Goal: Submit feedback/report problem: Submit feedback/report problem

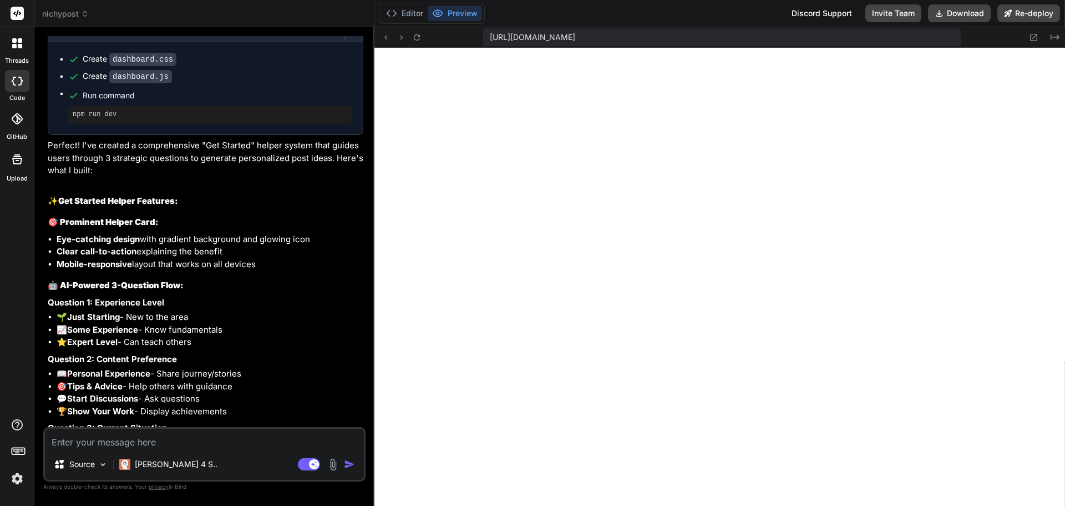
scroll to position [3227, 0]
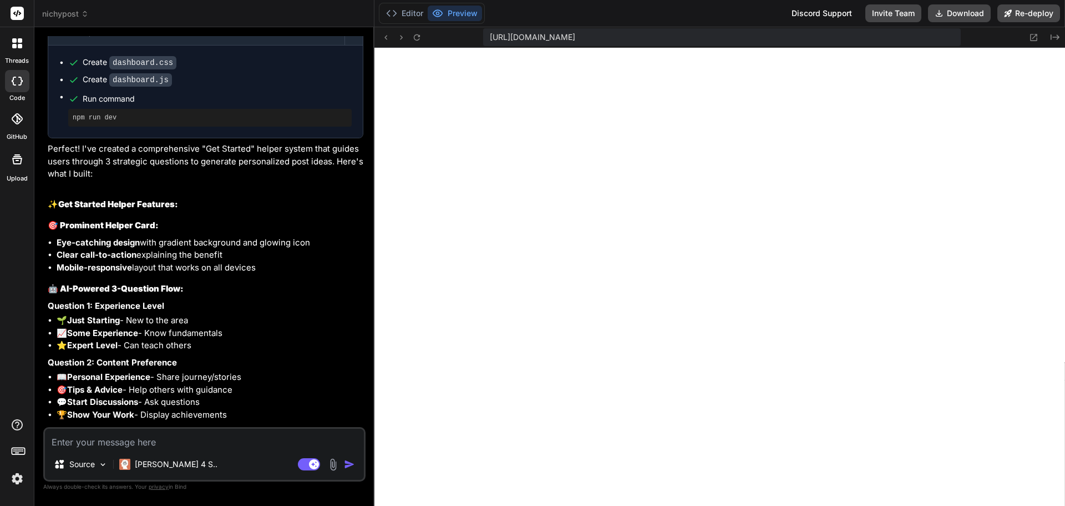
click at [327, 463] on img at bounding box center [333, 464] width 13 height 13
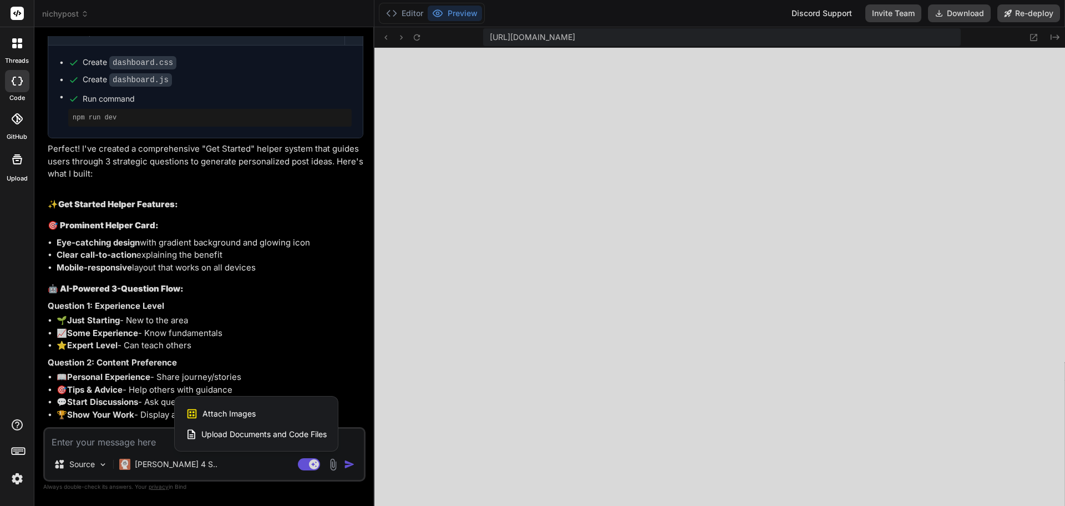
click at [249, 411] on span "Attach Images" at bounding box center [229, 413] width 53 height 11
type textarea "x"
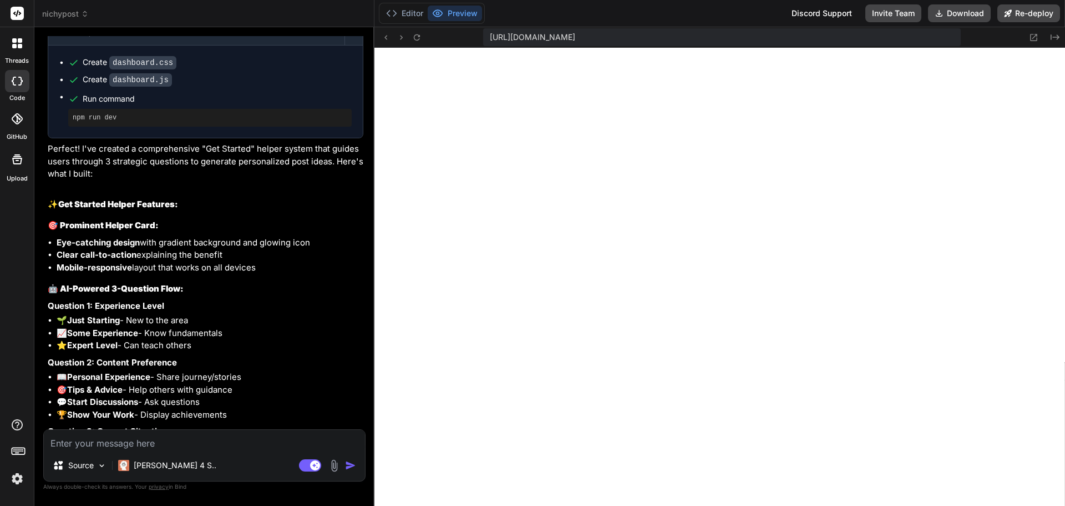
type input "C:\fakepath\2025-09-17_10-38-20.jpg"
type textarea "x"
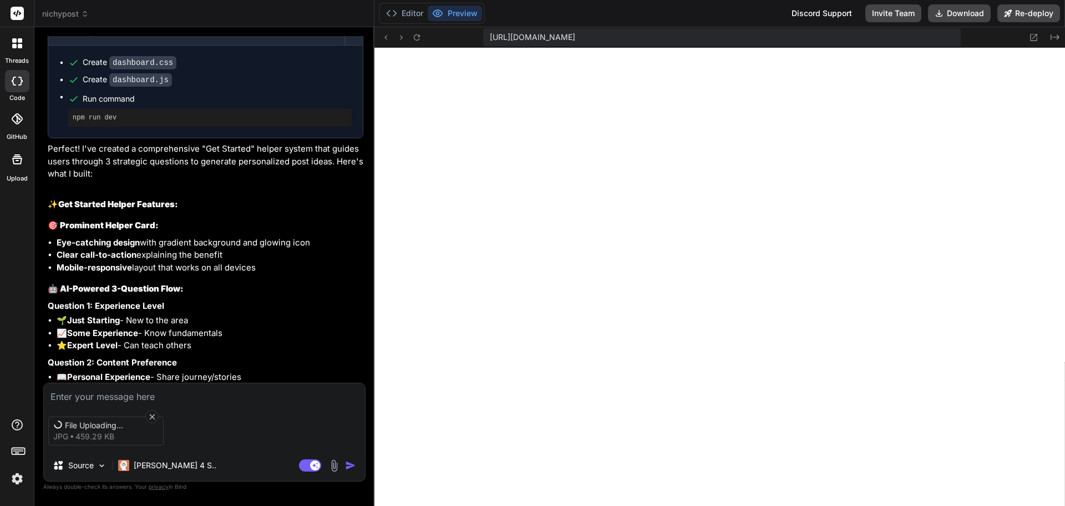
click at [188, 392] on textarea at bounding box center [204, 393] width 321 height 20
type textarea "o"
type textarea "x"
type textarea "on"
type textarea "x"
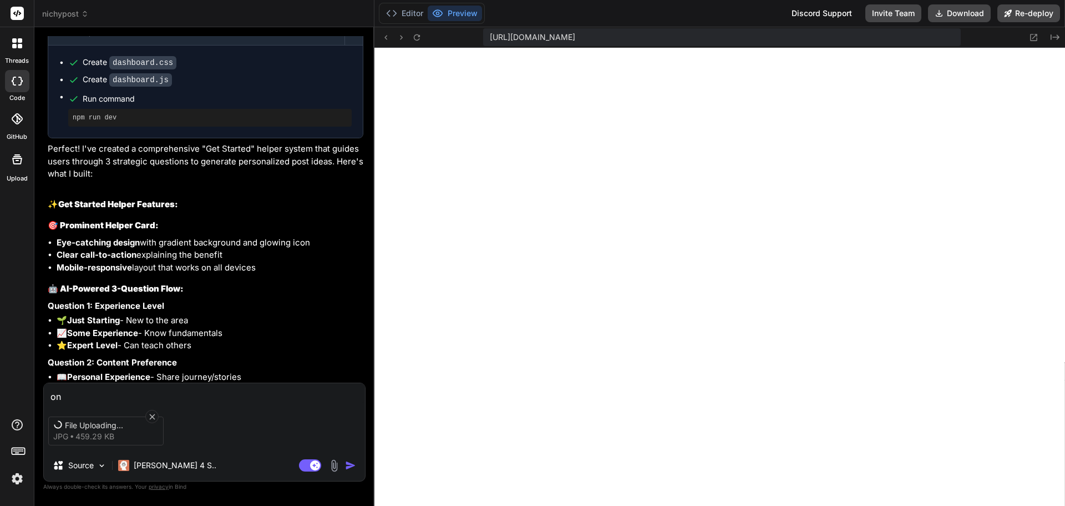
type textarea "on"
type textarea "x"
type textarea "on t"
type textarea "x"
type textarea "on th"
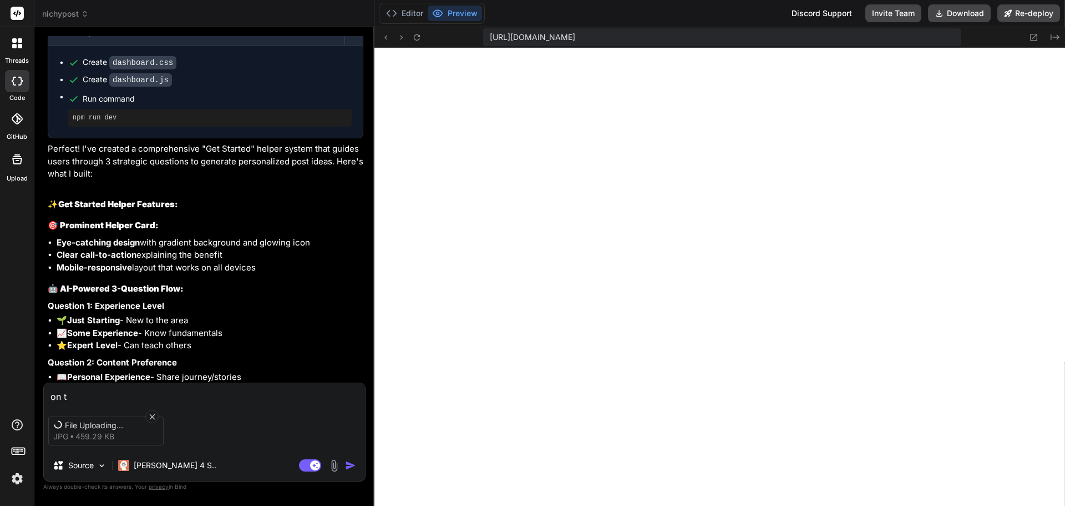
type textarea "x"
type textarea "on the"
type textarea "x"
type textarea "on the"
type textarea "x"
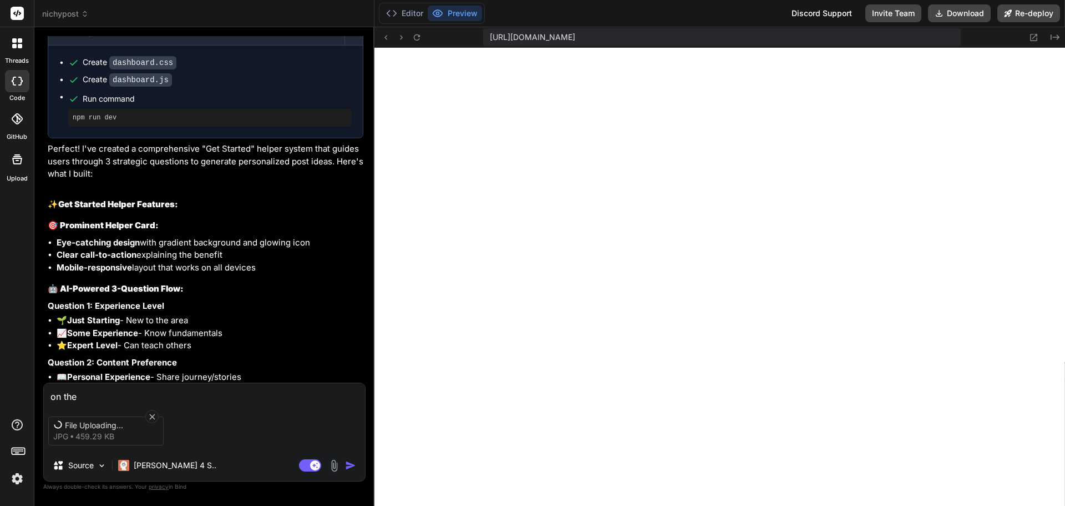
type textarea "on the s"
type textarea "x"
type textarea "on the si"
type textarea "x"
type textarea "on the sid"
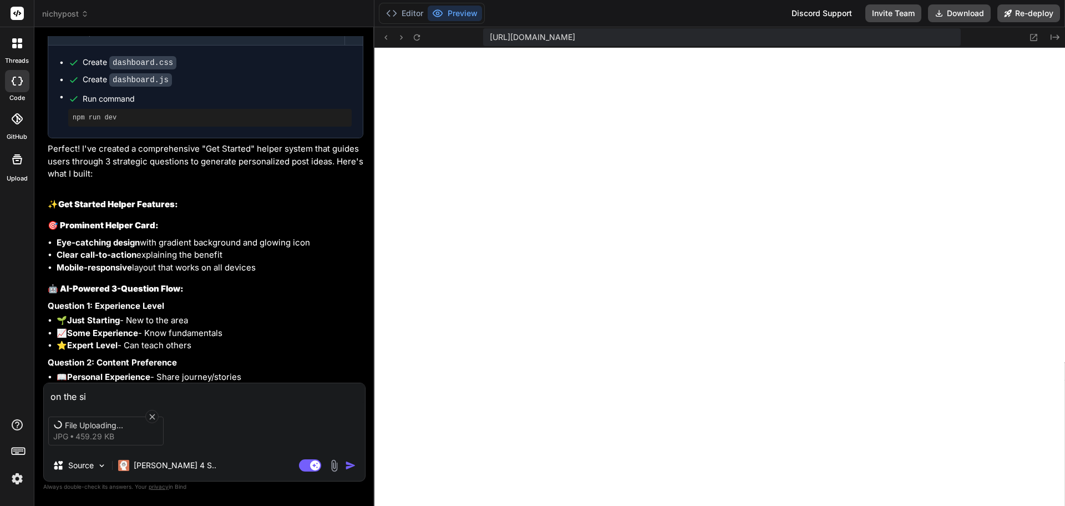
type textarea "x"
type textarea "on the side"
type textarea "x"
type textarea "on the side"
type textarea "x"
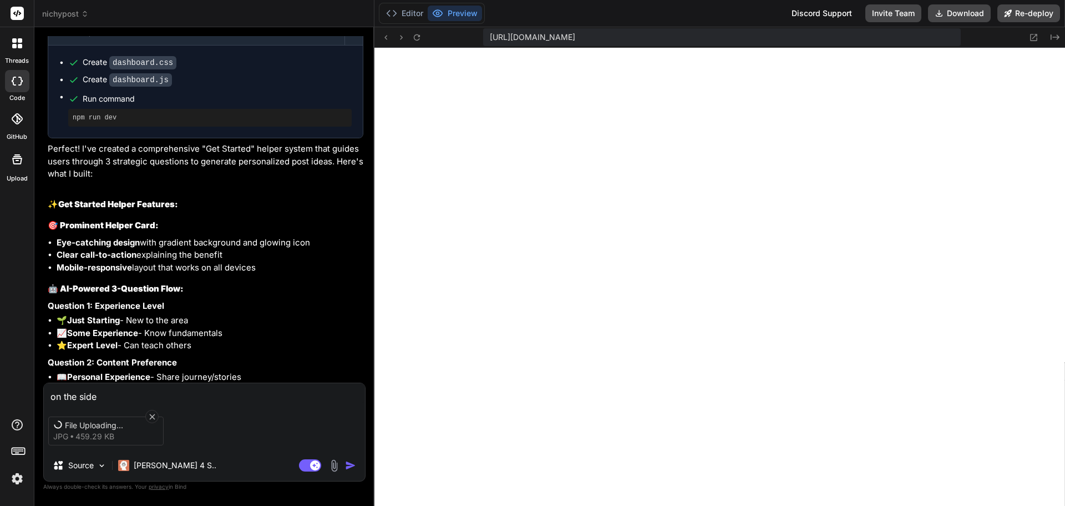
type textarea "on the side b"
type textarea "x"
type textarea "on the side ba"
type textarea "x"
type textarea "on the side bar"
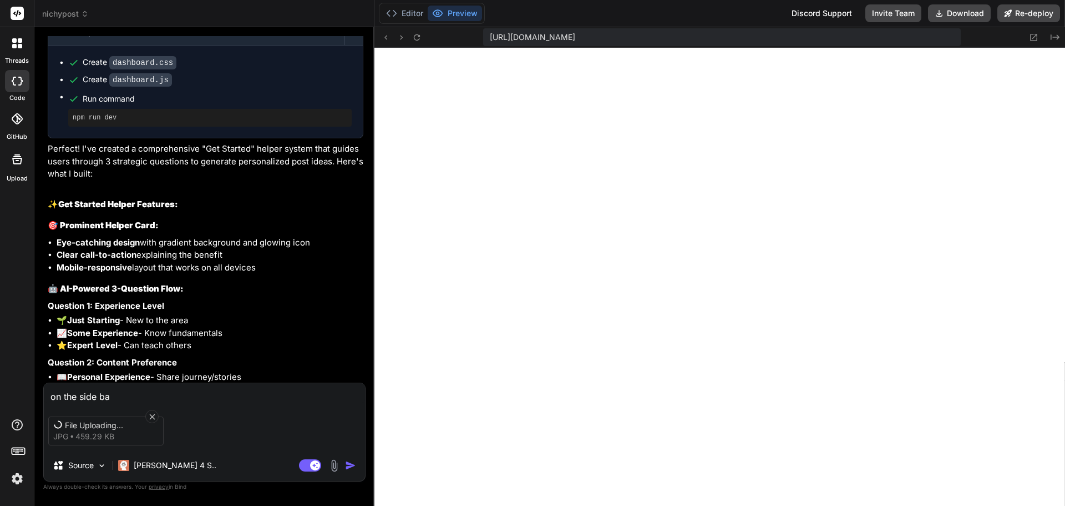
type textarea "x"
type textarea "on the side bar"
type textarea "x"
type textarea "on the side bar p"
type textarea "x"
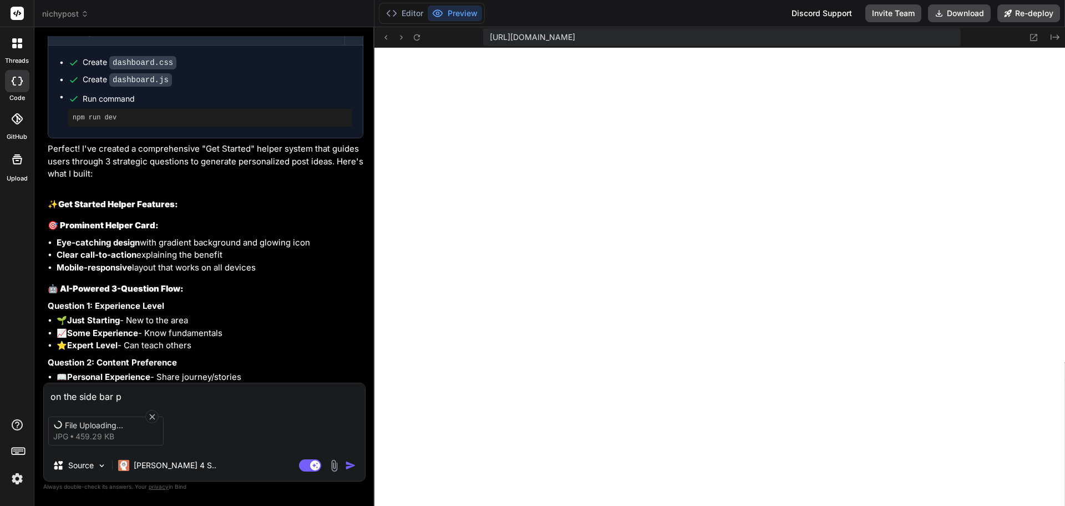
type textarea "on the side bar pl"
type textarea "x"
type textarea "on the side bar ple"
type textarea "x"
type textarea "on the side bar plea"
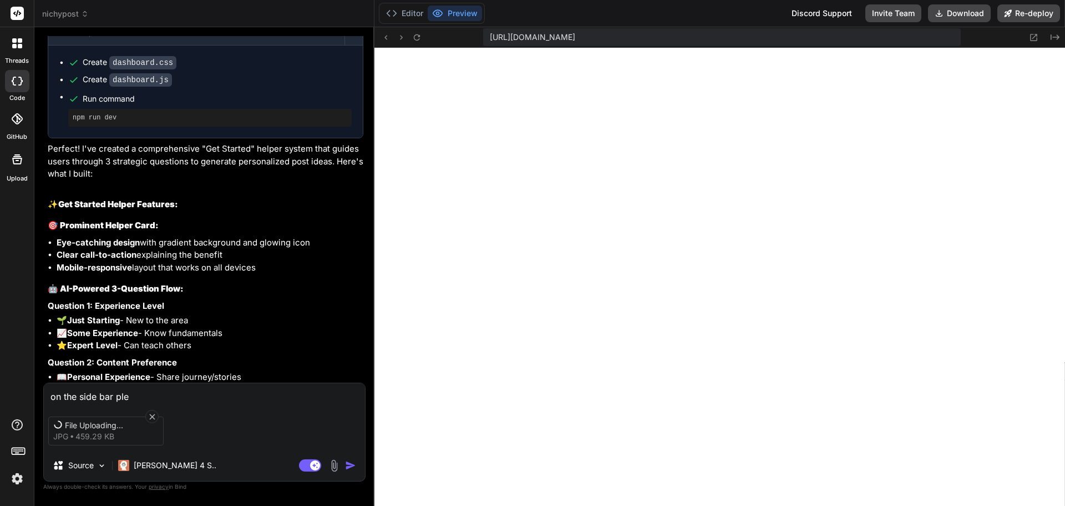
type textarea "x"
type textarea "on the side bar pleas"
type textarea "x"
type textarea "on the side bar please"
type textarea "x"
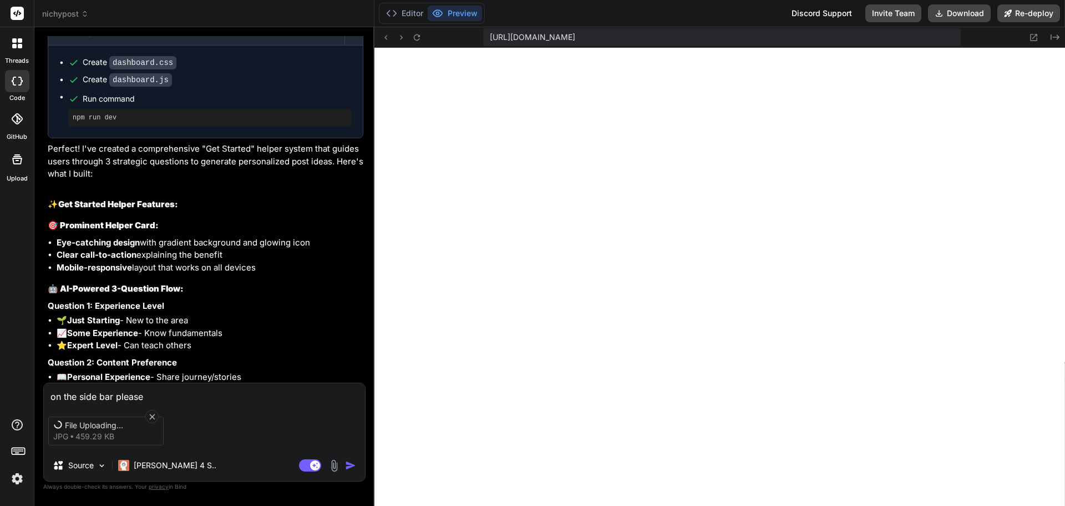
type textarea "on the side bar please"
type textarea "x"
type textarea "on the side bar please a"
type textarea "x"
type textarea "on the side bar please ad"
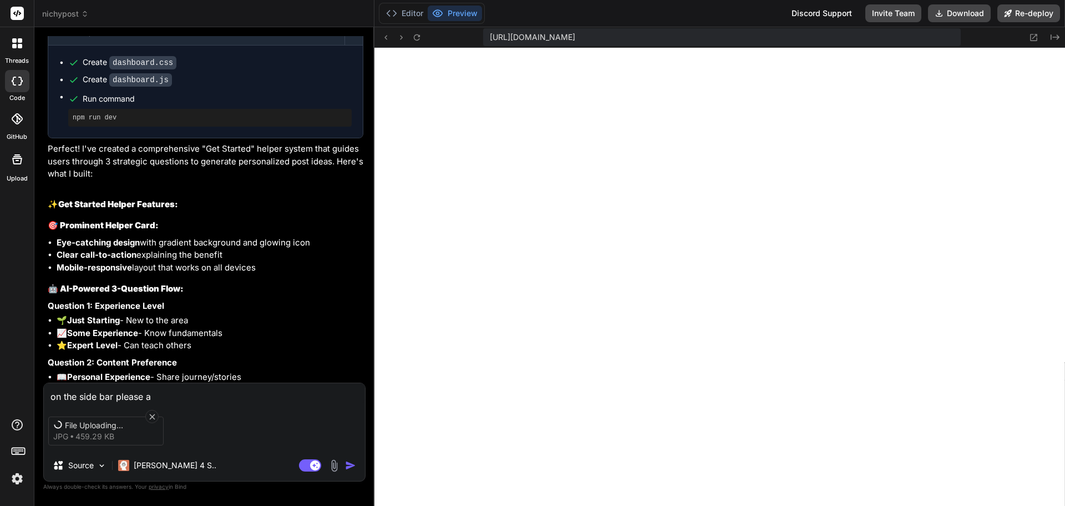
type textarea "x"
type textarea "on the side bar please add"
type textarea "x"
type textarea "on the side bar please add"
type textarea "x"
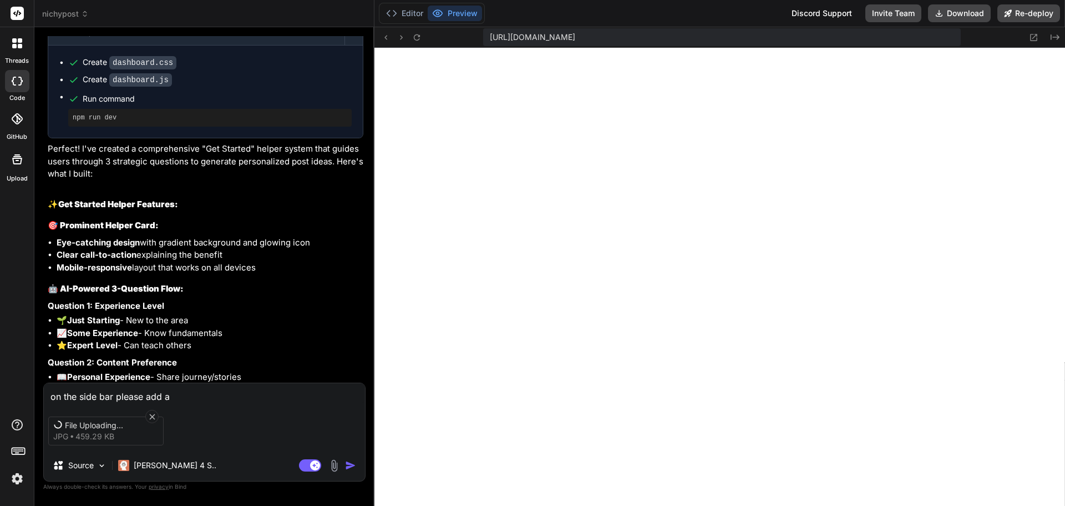
type textarea "on the side bar please add a"
type textarea "x"
type textarea "on the side bar please add a l"
type textarea "x"
type textarea "on the side bar please add a lo"
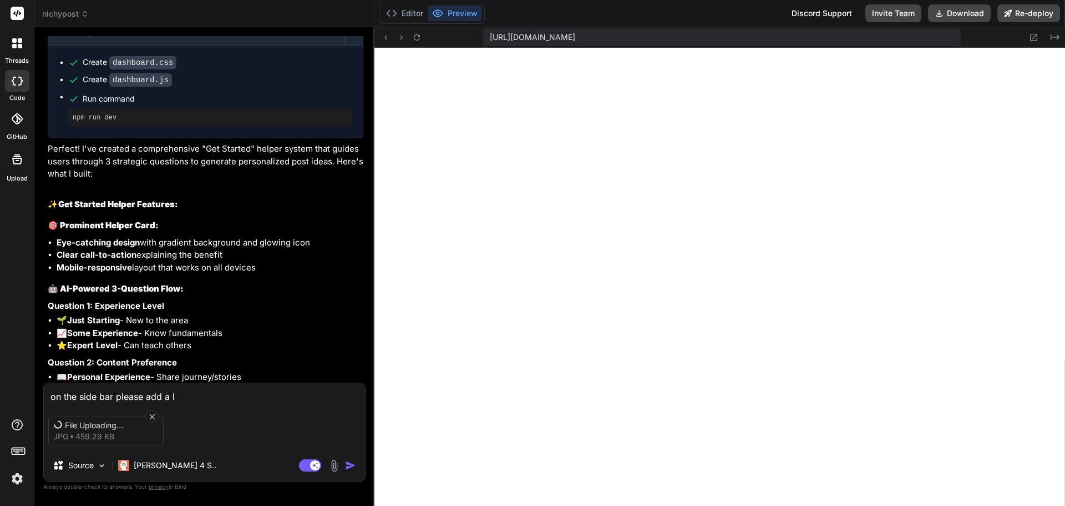
type textarea "x"
type textarea "on the side bar please add a log"
type textarea "x"
type textarea "on the side bar please add a log"
type textarea "x"
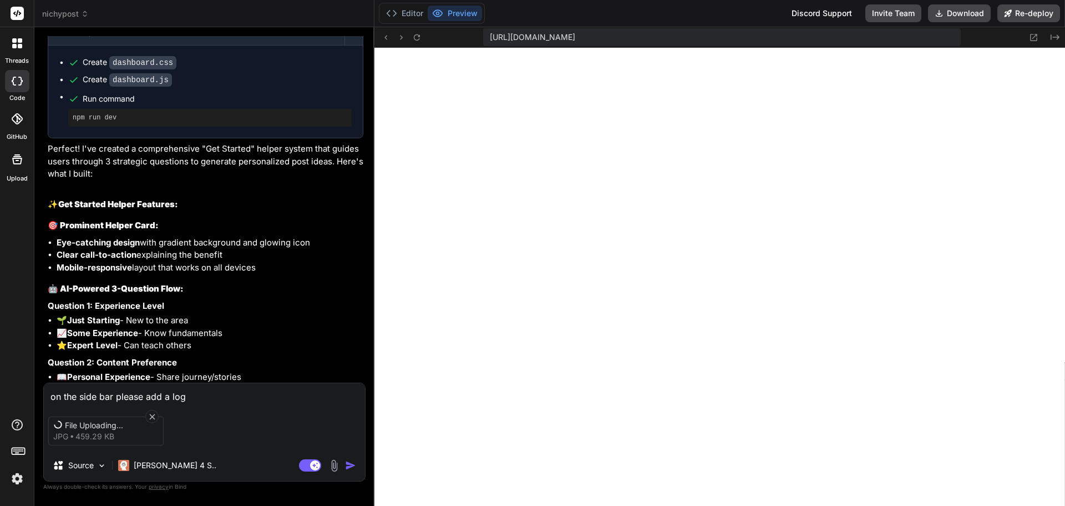
type textarea "on the side bar please add a log o"
type textarea "x"
type textarea "on the side bar please add a log ou"
type textarea "x"
type textarea "on the side bar please add a log o"
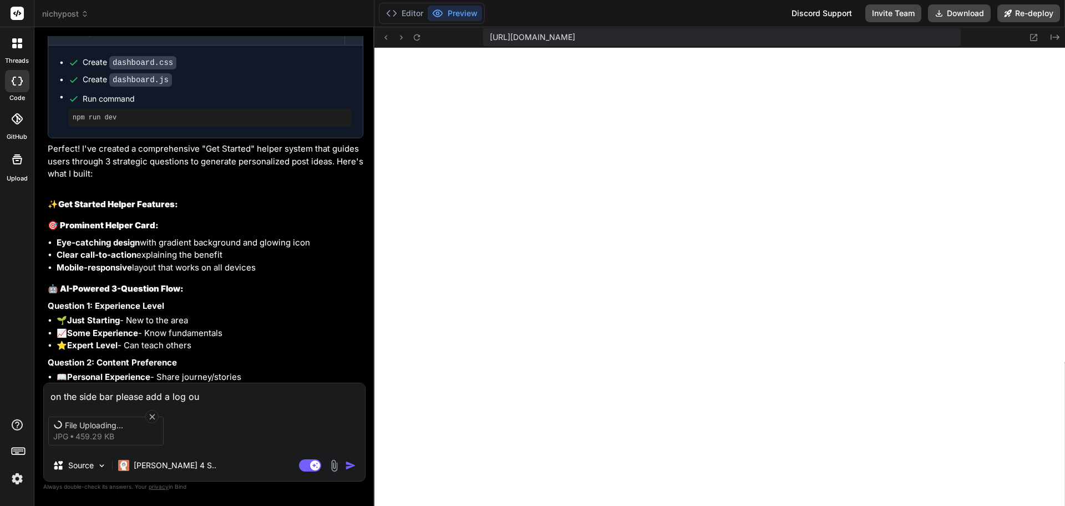
type textarea "x"
type textarea "on the side bar please add a log"
type textarea "x"
type textarea "on the side bar please add a log"
type textarea "x"
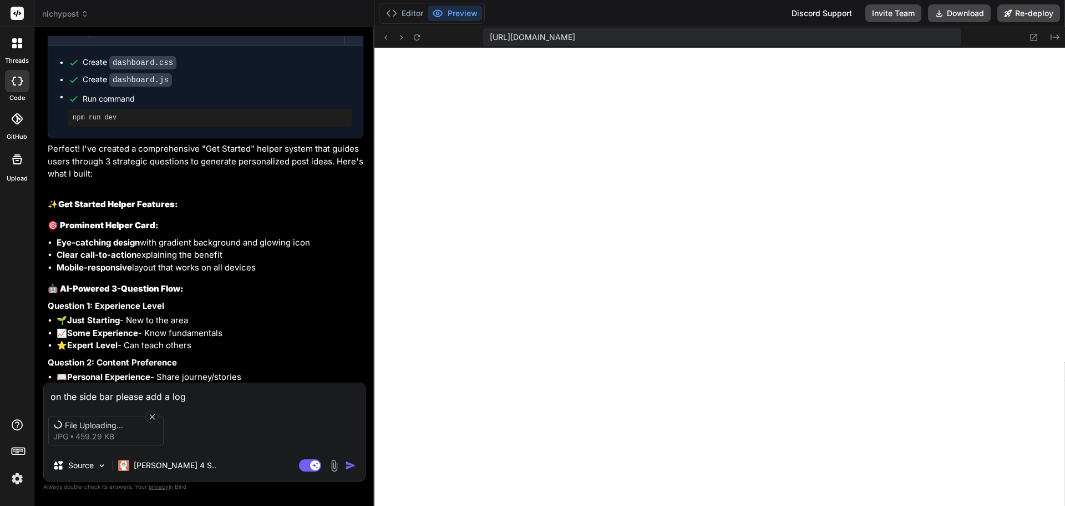
type textarea "on the side bar please add a lo"
type textarea "x"
type textarea "on the side bar please add a l"
type textarea "x"
type textarea "on the side bar please add a"
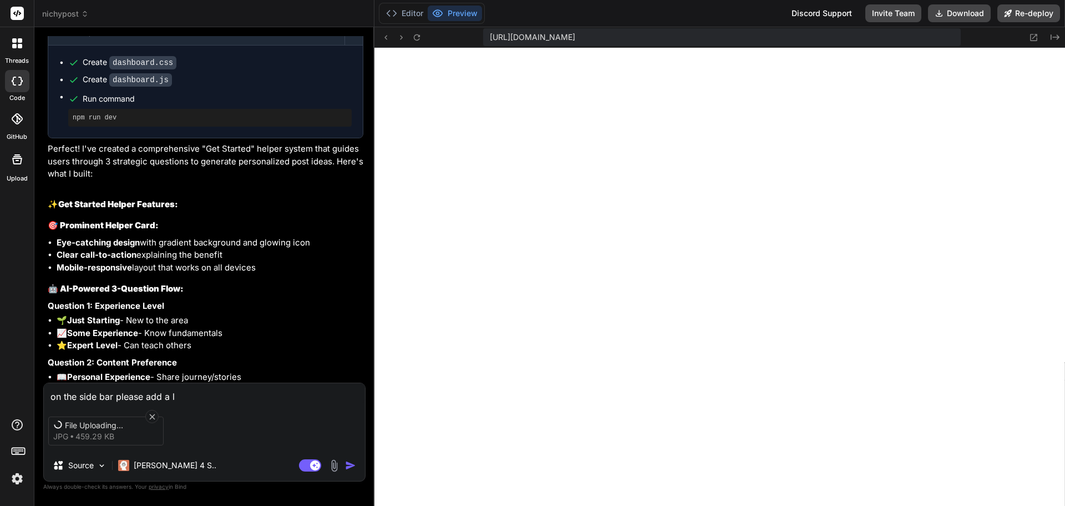
type textarea "x"
type textarea "on the side bar please add a ""
type textarea "x"
type textarea "on the side bar please add a "S"
type textarea "x"
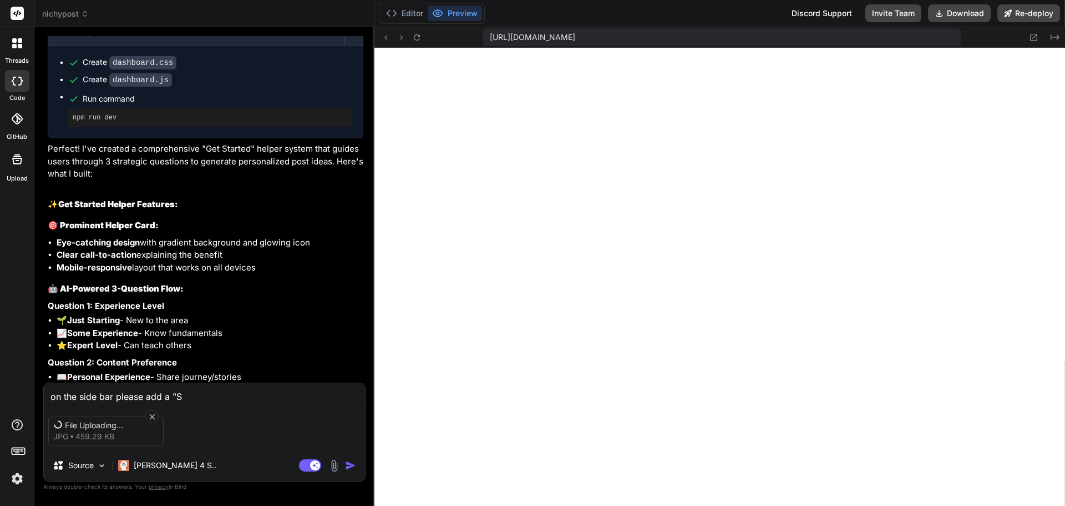
type textarea "on the side bar please add a "Si"
type textarea "x"
type textarea "on the side bar please add a "Sig"
type textarea "x"
type textarea "on the side bar please add a "Sign"
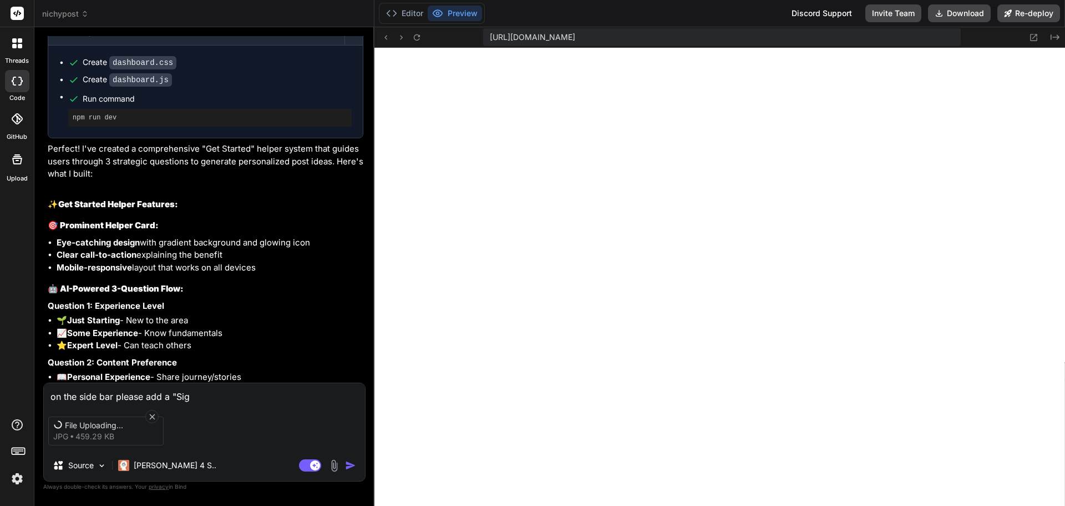
type textarea "x"
type textarea "on the side bar please add a "Sign"
type textarea "x"
type textarea "on the side bar please add a "Sign O"
type textarea "x"
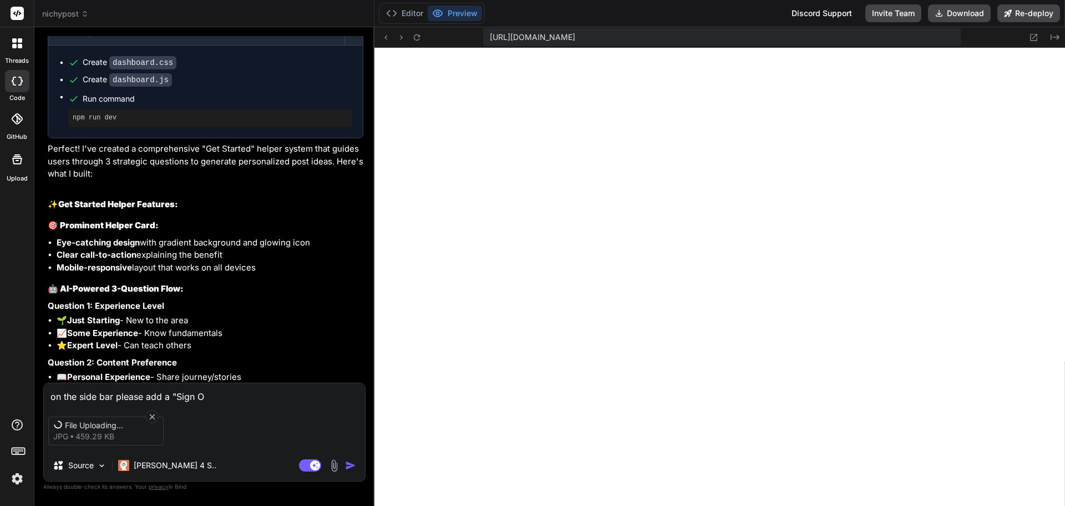
type textarea "on the side bar please add a "Sign Ou"
type textarea "x"
type textarea "on the side bar please add a "Sign Out"
type textarea "x"
type textarea "on the side bar please add a "Sign Out"
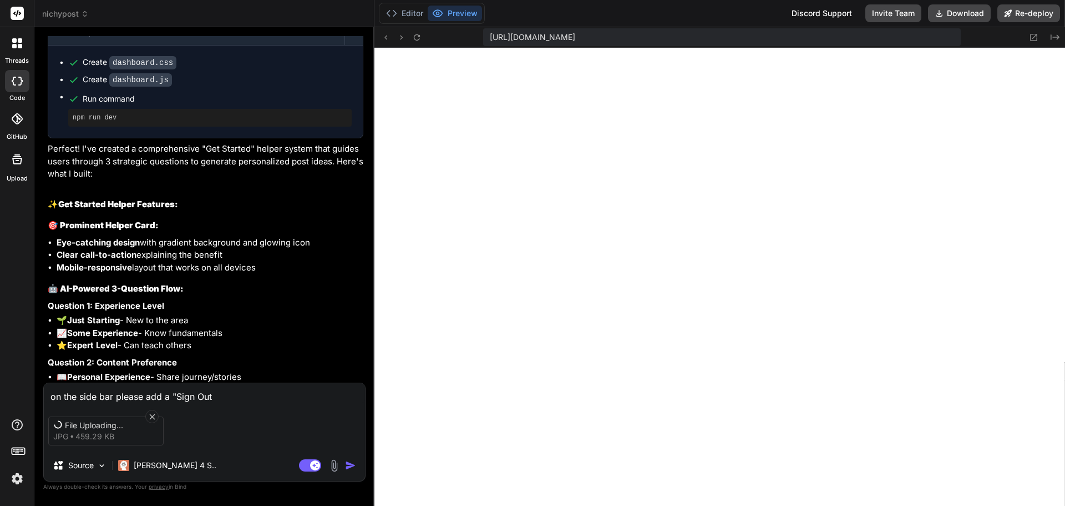
type textarea "x"
type textarea "on the side bar please add a "Sign Out"
type textarea "x"
type textarea "on the side bar please add a "Sign Out""
type textarea "x"
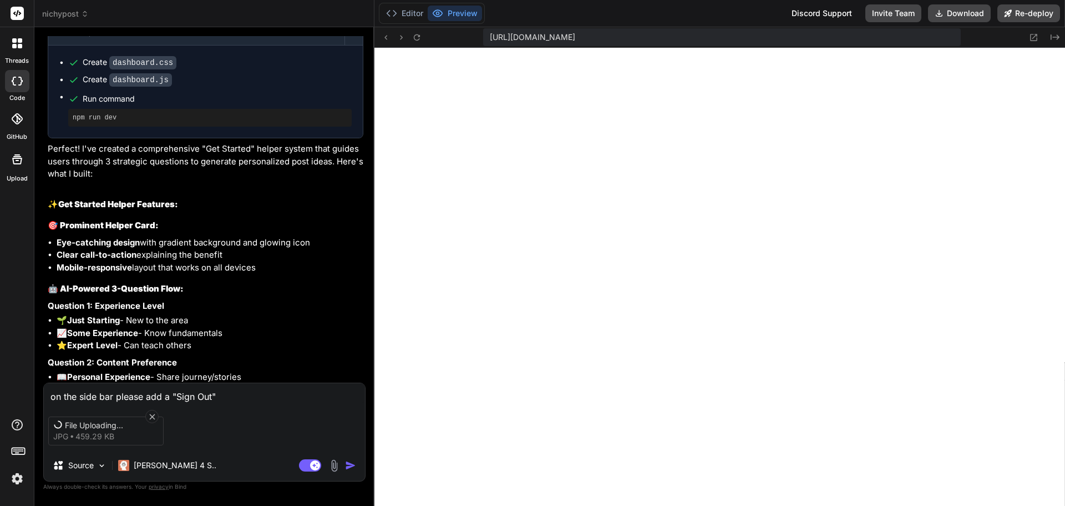
type textarea "on the side bar please add a "Sign Out""
type textarea "x"
type textarea "on the side bar please add a "Sign Out" l"
type textarea "x"
type textarea "on the side bar please add a "Sign Out" li"
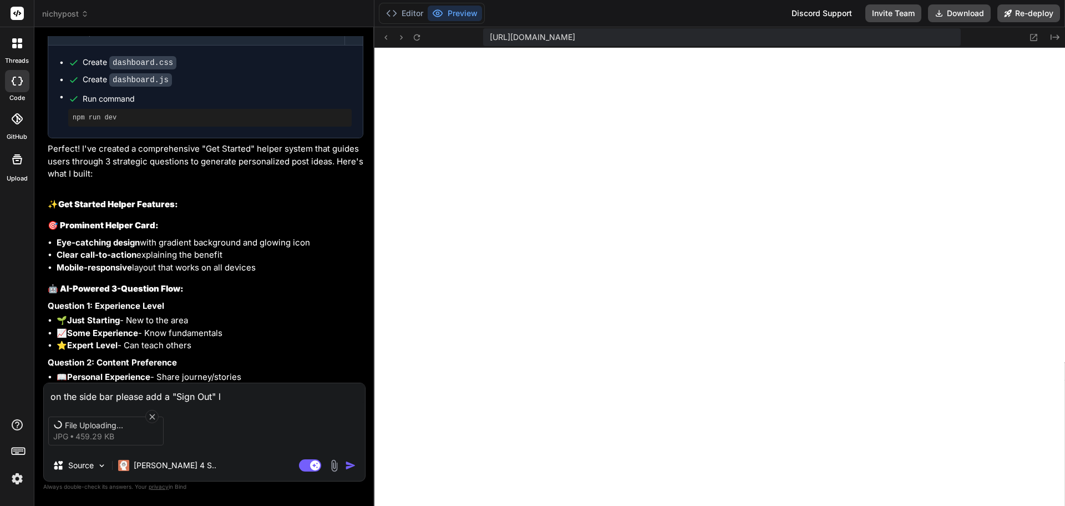
type textarea "x"
type textarea "on the side bar please add a "Sign Out" lin"
type textarea "x"
type textarea "on the side bar please add a "Sign Out" link"
type textarea "x"
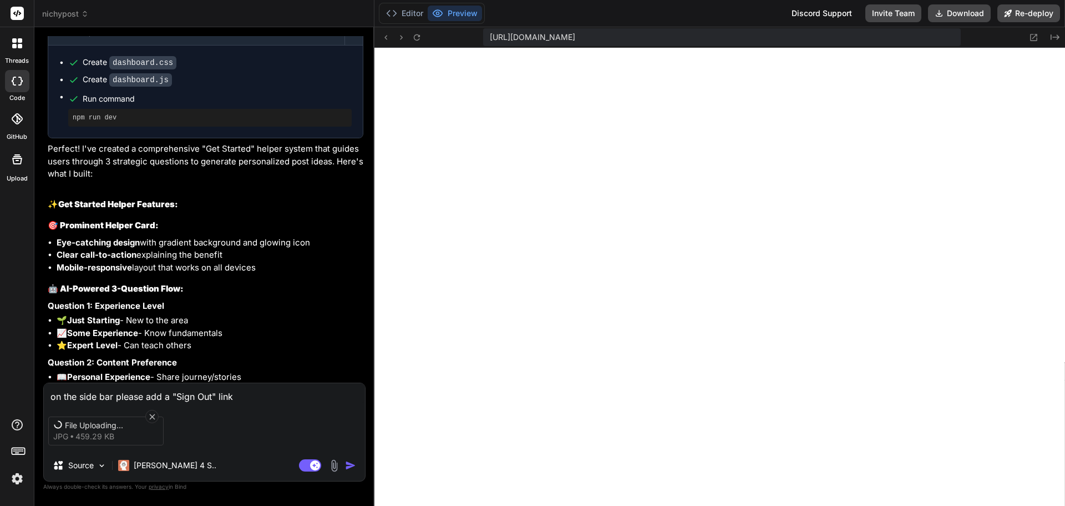
type textarea "on the side bar please add a "Sign Out" link"
type textarea "x"
type textarea "on the side bar please add a "Sign Out" link a"
type textarea "x"
type textarea "on the side bar please add a "Sign Out" link an"
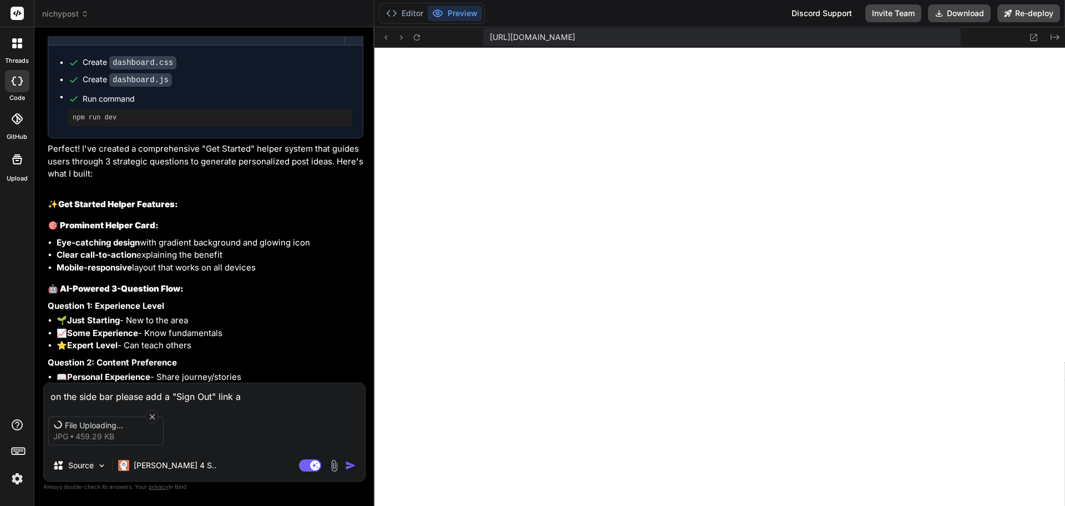
type textarea "x"
type textarea "on the side bar please add a "Sign Out" link and"
type textarea "x"
type textarea "on the side bar please add a "Sign Out" link and"
type textarea "x"
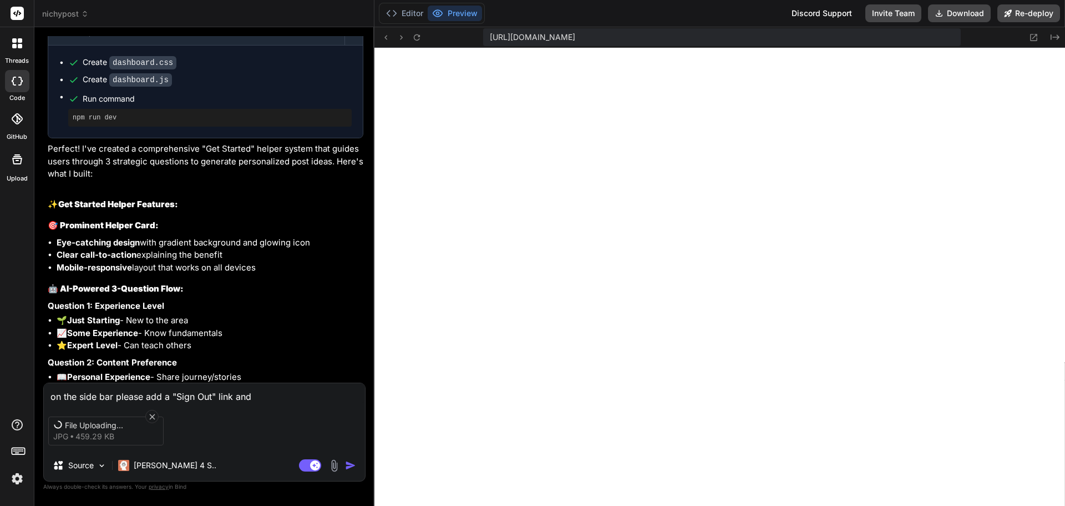
type textarea "on the side bar please add a "Sign Out" link and i"
type textarea "x"
type textarea "on the side bar please add a "Sign Out" link and ic"
type textarea "x"
type textarea "on the side bar please add a "Sign Out" link and ico"
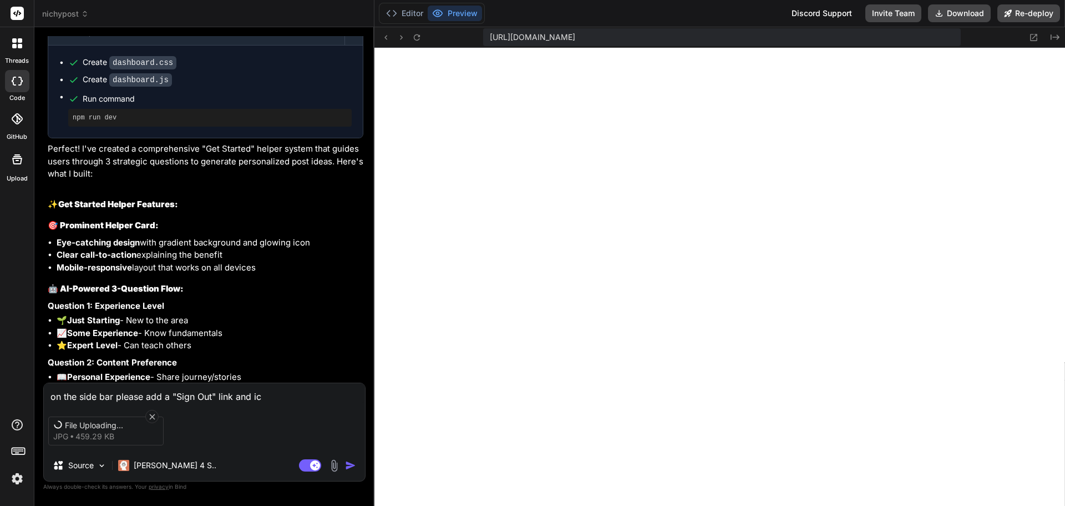
type textarea "x"
type textarea "on the side bar please add a "Sign Out" link and icon"
type textarea "x"
type textarea "on the side bar please add a "Sign Out" link and icon"
type textarea "x"
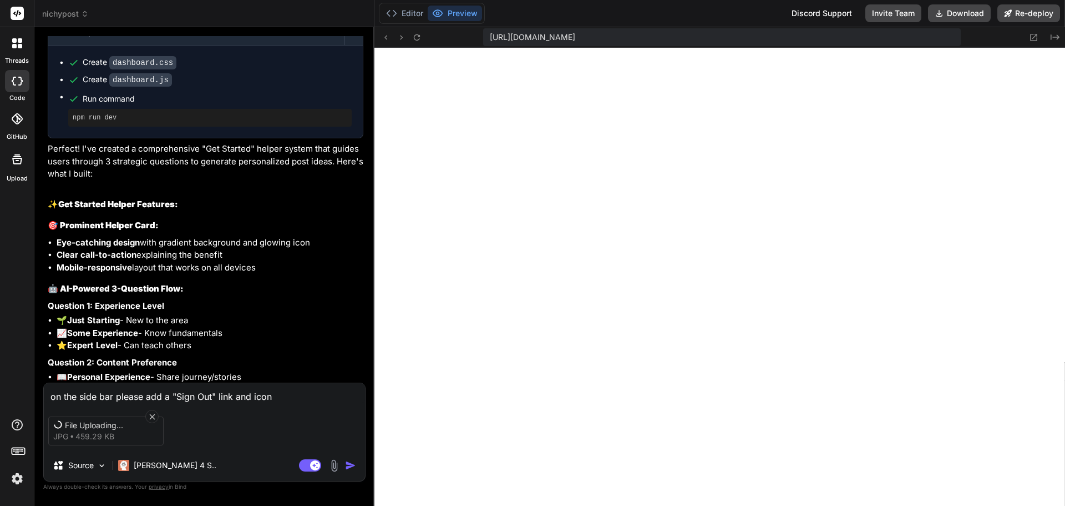
type textarea "on the side bar please add a "Sign Out" link and icon /"
type textarea "x"
type textarea "on the side bar please add a "Sign Out" link and icon /"
type textarea "x"
type textarea "on the side bar please add a "Sign Out" link and icon / b"
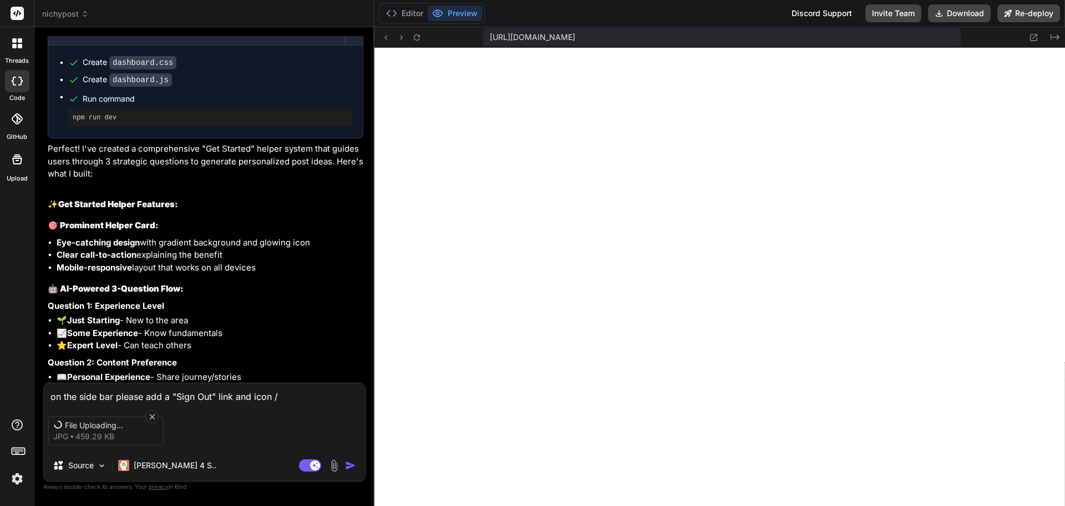
type textarea "x"
type textarea "on the side bar please add a "Sign Out" link and icon / bu"
type textarea "x"
type textarea "on the side bar please add a "Sign Out" link and icon / but"
type textarea "x"
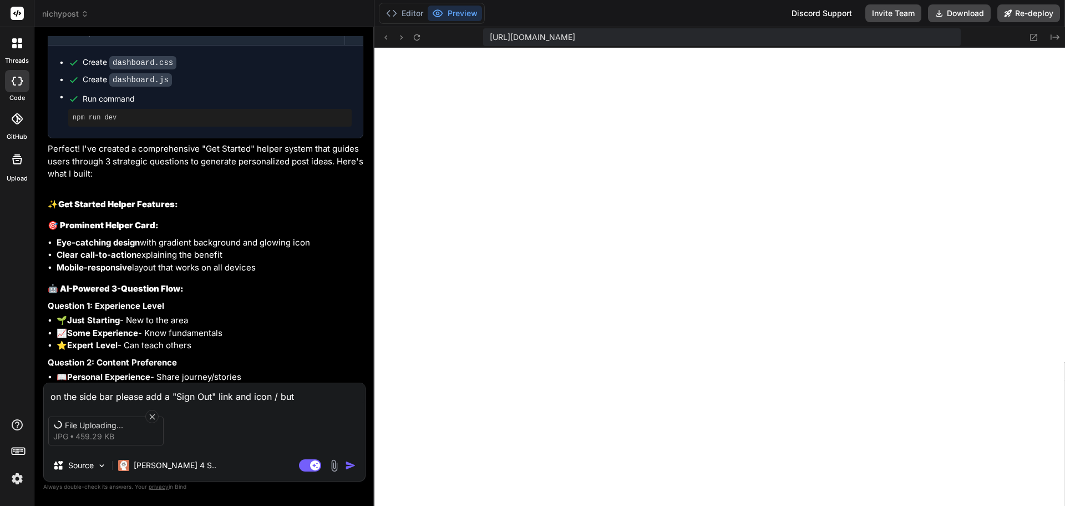
type textarea "on the side bar please add a "Sign Out" link and icon / butt"
type textarea "x"
type textarea "on the side bar please add a "Sign Out" link and icon / butto"
type textarea "x"
type textarea "on the side bar please add a "Sign Out" link and icon / button"
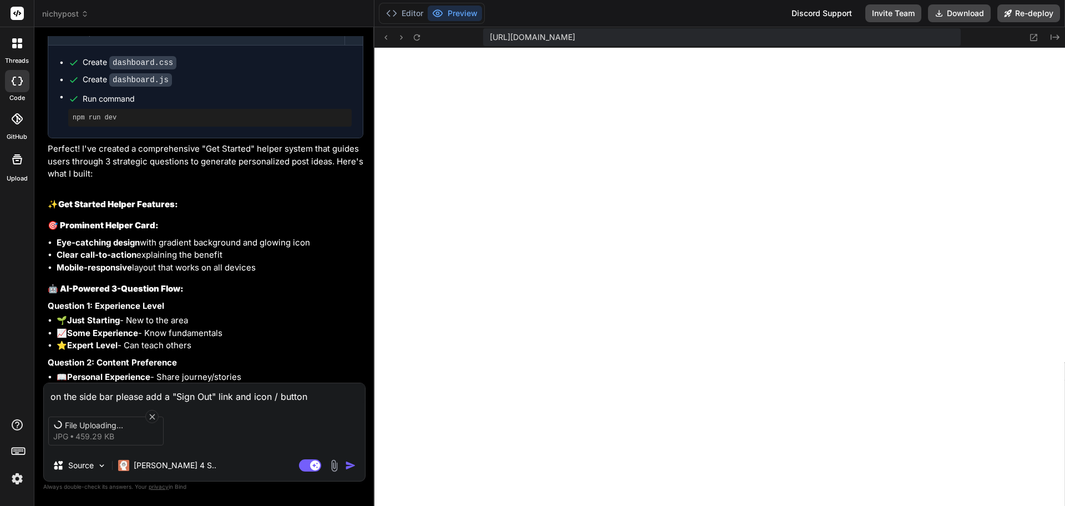
type textarea "x"
type textarea "on the side bar please add a "Sign Out" link and icon / button"
type textarea "x"
type textarea "on the side bar please add a "Sign Out" link and icon / button a"
type textarea "x"
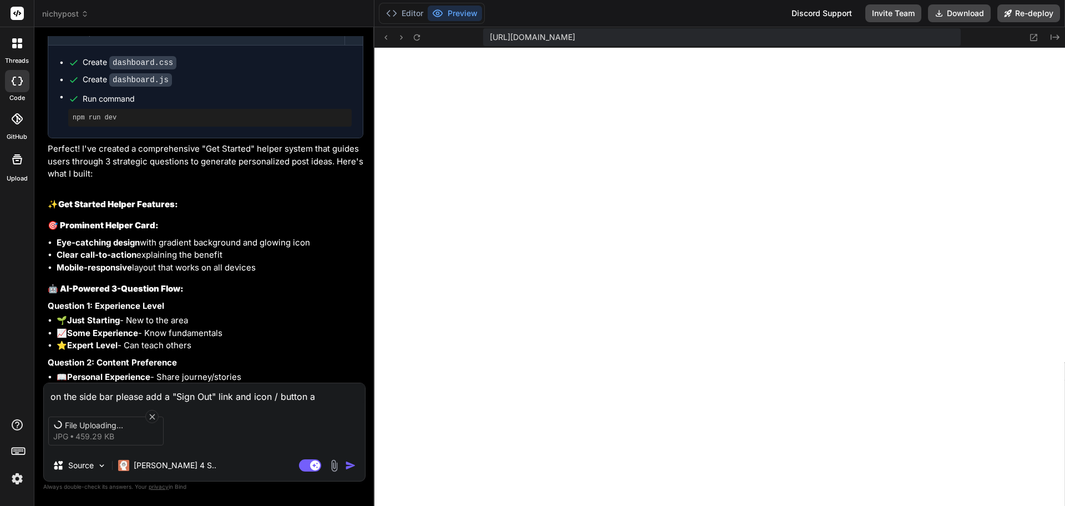
type textarea "on the side bar please add a "Sign Out" link and icon / button at"
type textarea "x"
type textarea "on the side bar please add a "Sign Out" link and icon / button at"
type textarea "x"
type textarea "on the side bar please add a "Sign Out" link and icon / button at t"
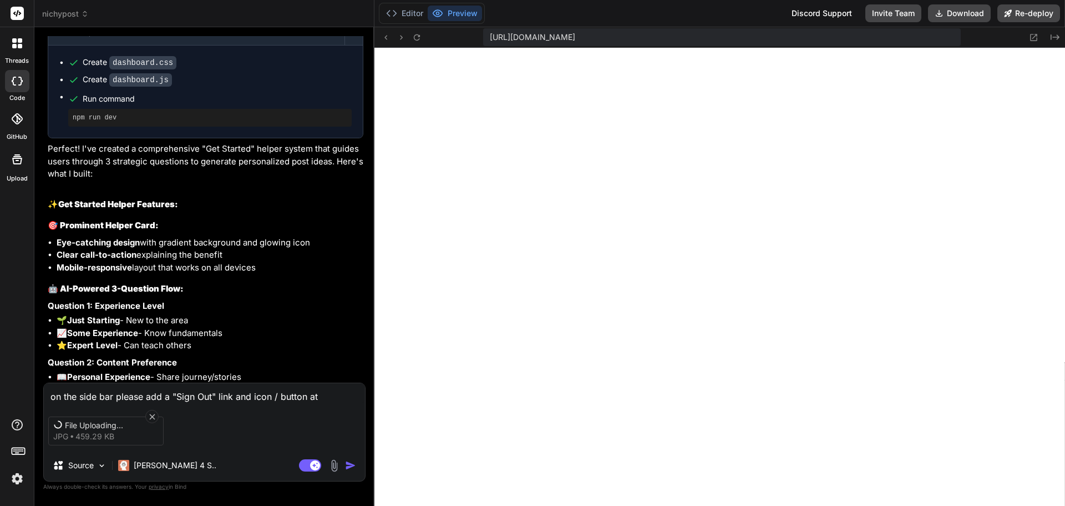
type textarea "x"
type textarea "on the side bar please add a "Sign Out" link and icon / button at th"
type textarea "x"
type textarea "on the side bar please add a "Sign Out" link and icon / button at the"
type textarea "x"
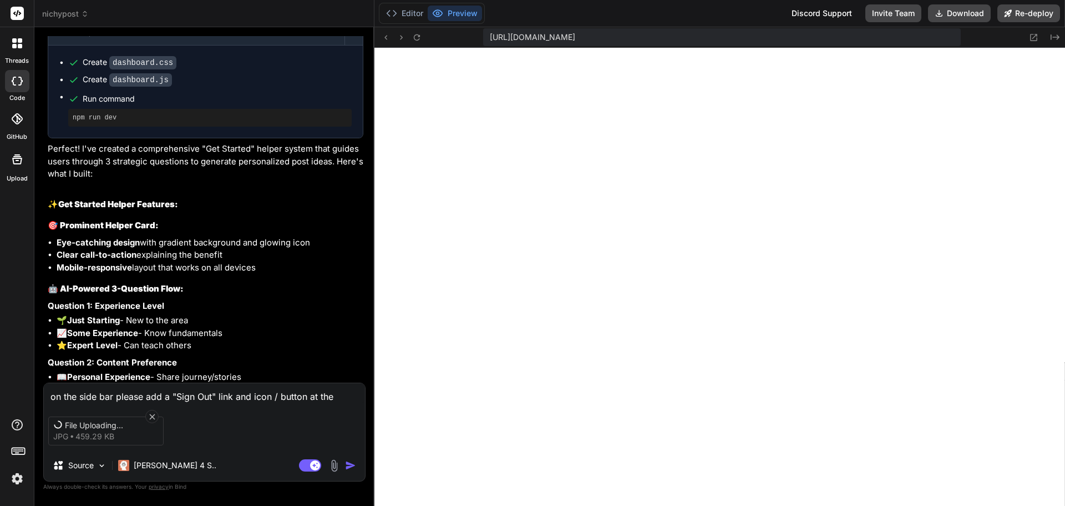
type textarea "on the side bar please add a "Sign Out" link and icon / button at the"
type textarea "x"
type textarea "on the side bar please add a "Sign Out" link and icon / button at the b"
type textarea "x"
type textarea "on the side bar please add a "Sign Out" link and icon / button at the bo"
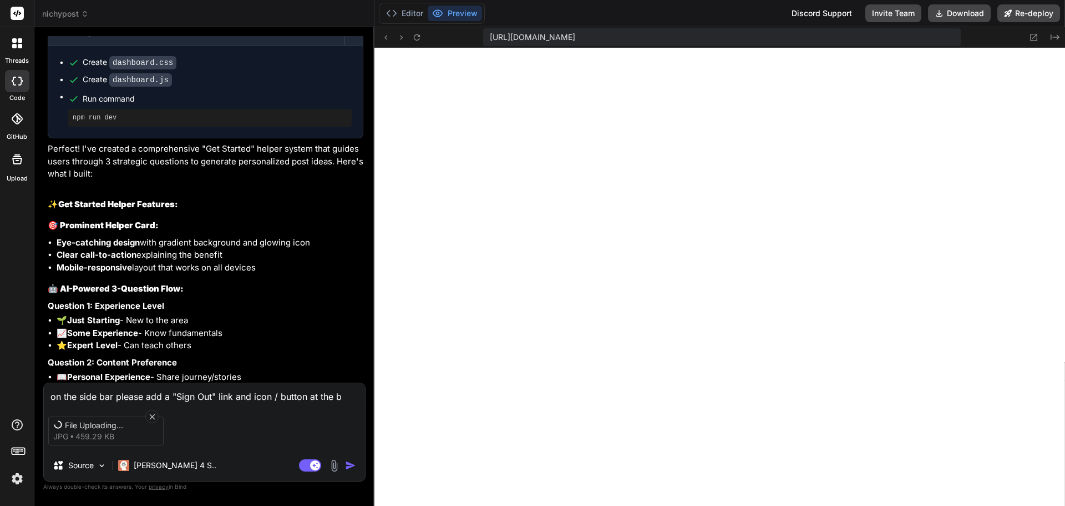
type textarea "x"
type textarea "on the side bar please add a "Sign Out" link and icon / button at the bot"
type textarea "x"
type textarea "on the side bar please add a "Sign Out" link and icon / button at the [PERSON_N…"
type textarea "x"
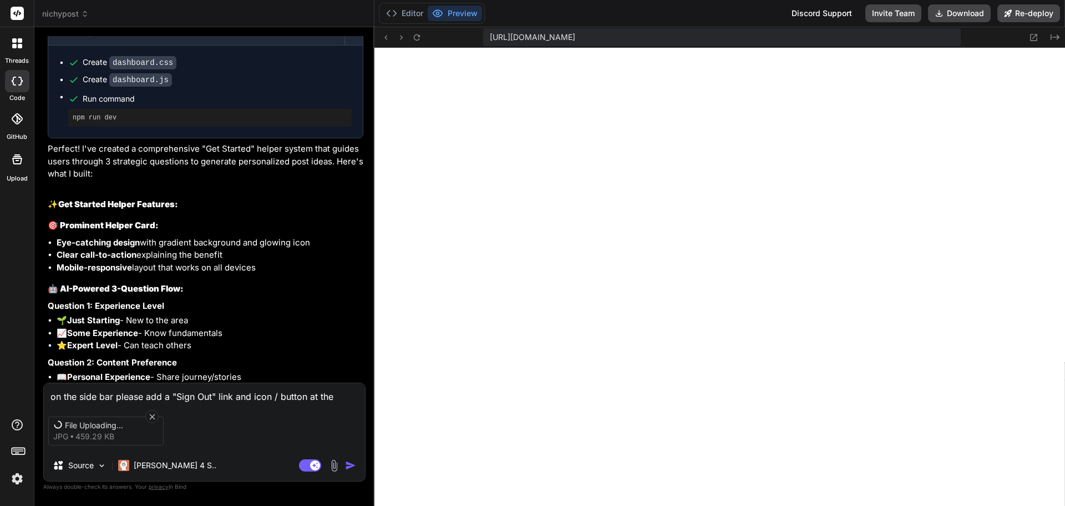
type textarea "on the side bar please add a "Sign Out" link and icon / button at the [PERSON_N…"
type textarea "x"
type textarea "on the side bar please add a "Sign Out" link and icon / button at the bottom"
type textarea "x"
type textarea "on the side bar please add a "Sign Out" link and icon / button at the bottom"
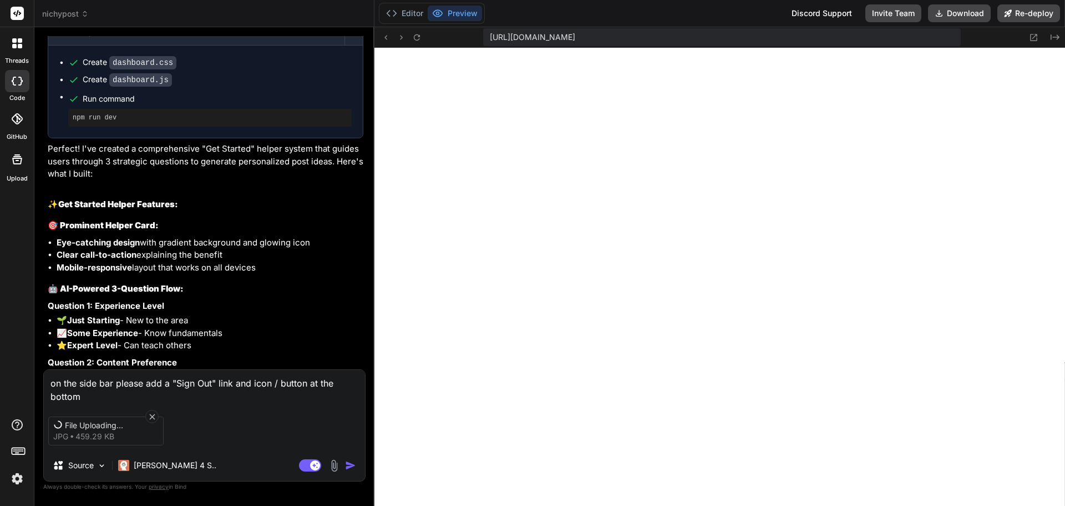
type textarea "x"
type textarea "on the side bar please add a "Sign Out" link and icon / button at the bottom f"
type textarea "x"
type textarea "on the side bar please add a "Sign Out" link and icon / button at the bottom fo"
type textarea "x"
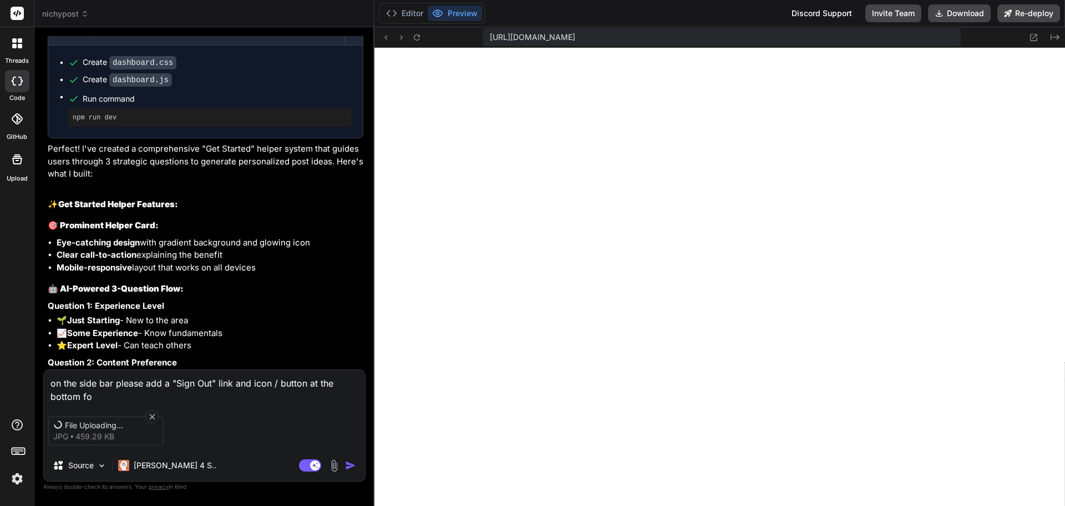
type textarea "on the side bar please add a "Sign Out" link and icon / button at the bottom f"
type textarea "x"
type textarea "on the side bar please add a "Sign Out" link and icon / button at the bottom"
type textarea "x"
type textarea "on the side bar please add a "Sign Out" link and icon / button at the bottom l"
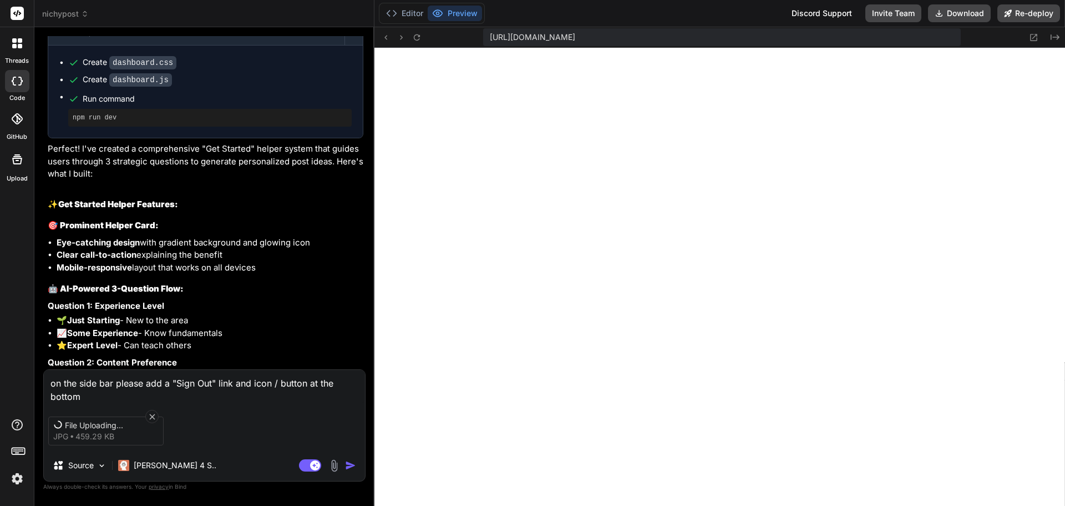
type textarea "x"
type textarea "on the side bar please add a "Sign Out" link and icon / button at the bottom le"
type textarea "x"
type textarea "on the side bar please add a "Sign Out" link and icon / button at the bottom lef"
type textarea "x"
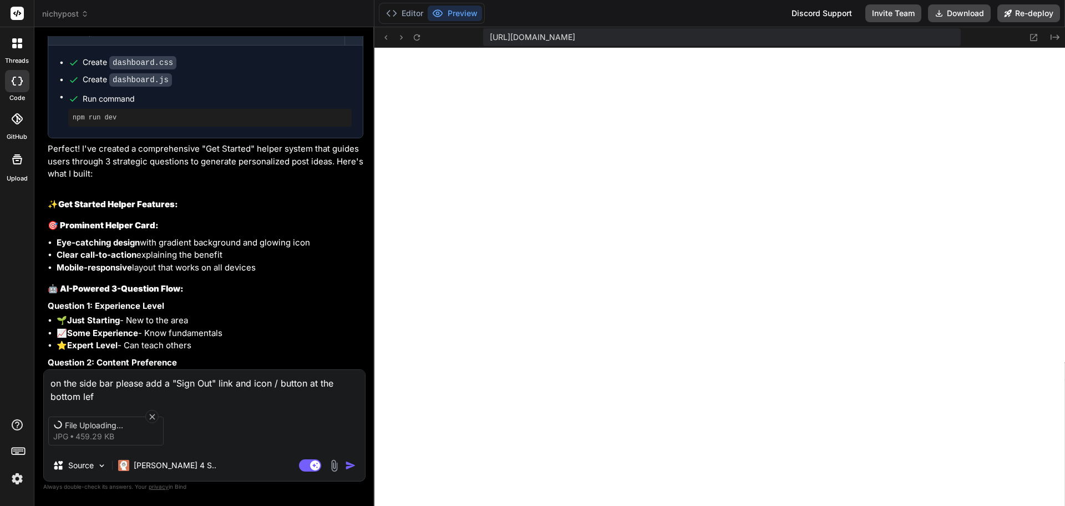
type textarea "on the side bar please add a "Sign Out" link and icon / button at the bottom le…"
type textarea "x"
type textarea "on the side bar please add a "Sign Out" link and icon / button at the bottom le…"
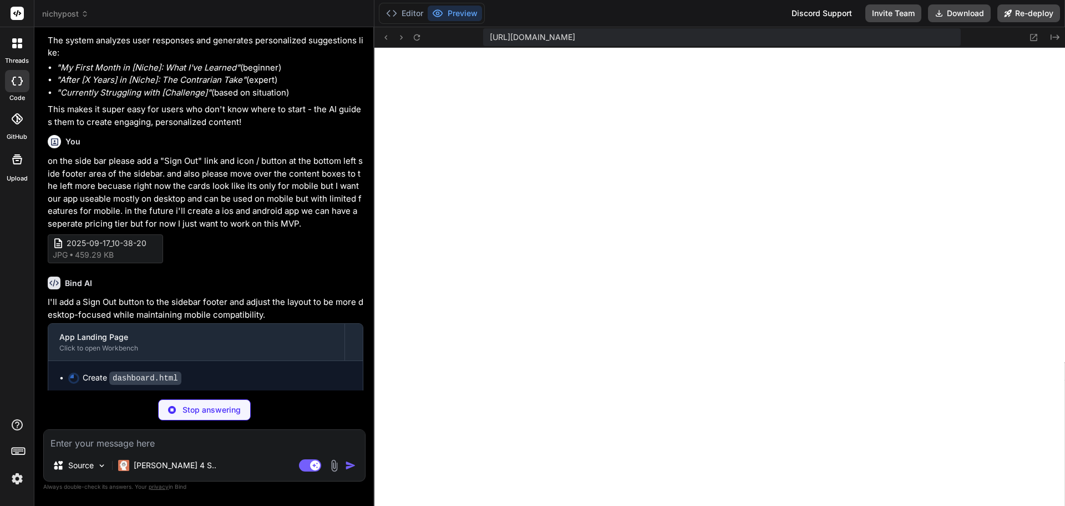
scroll to position [3917, 0]
